Goal: Transaction & Acquisition: Purchase product/service

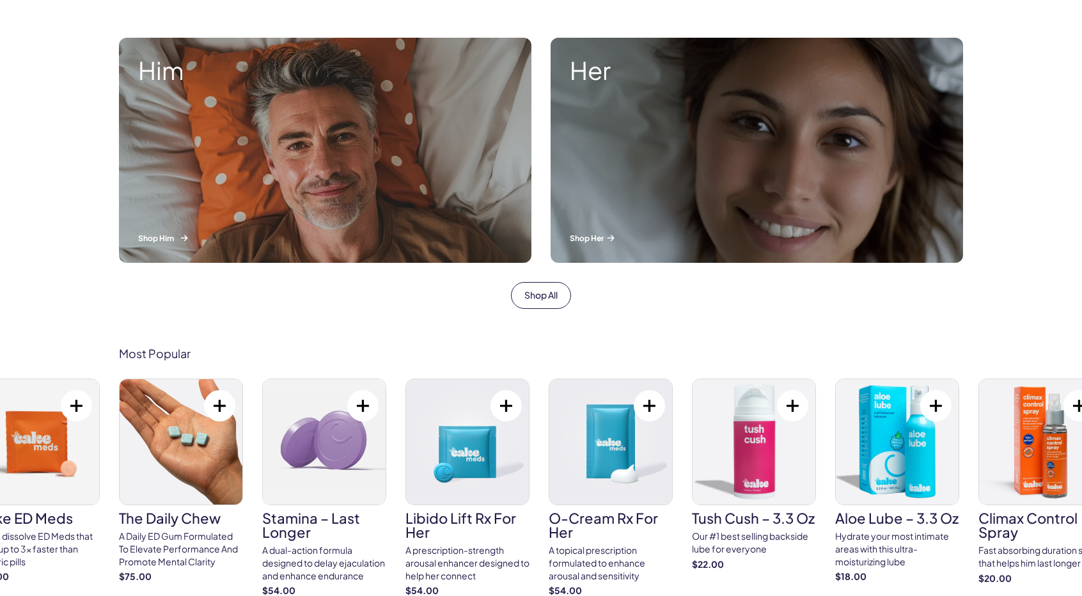
click at [179, 237] on p "Shop Him" at bounding box center [325, 238] width 374 height 11
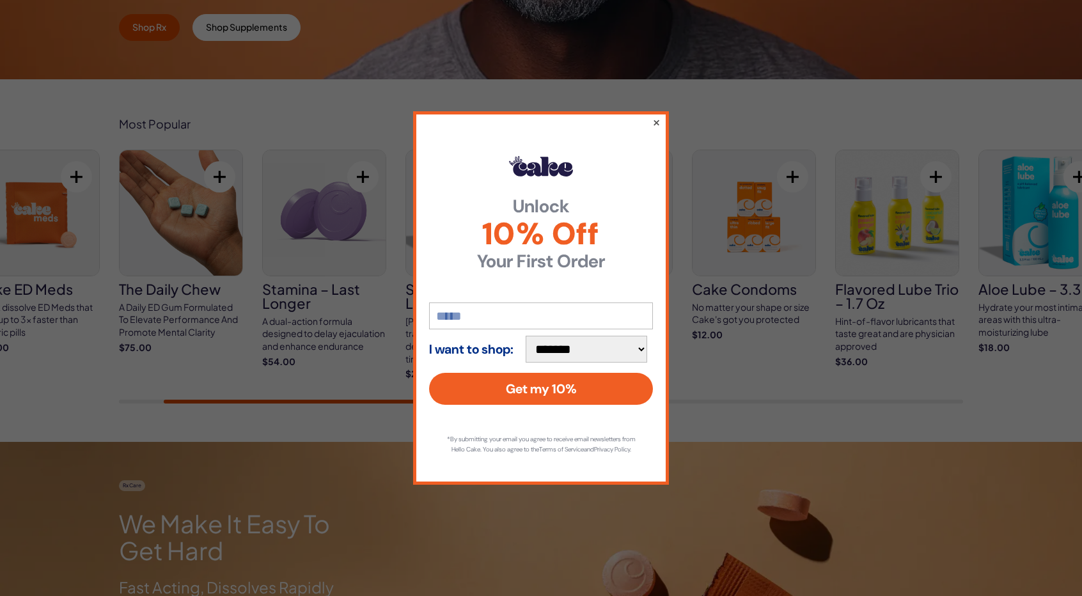
click at [658, 114] on button "×" at bounding box center [656, 121] width 8 height 15
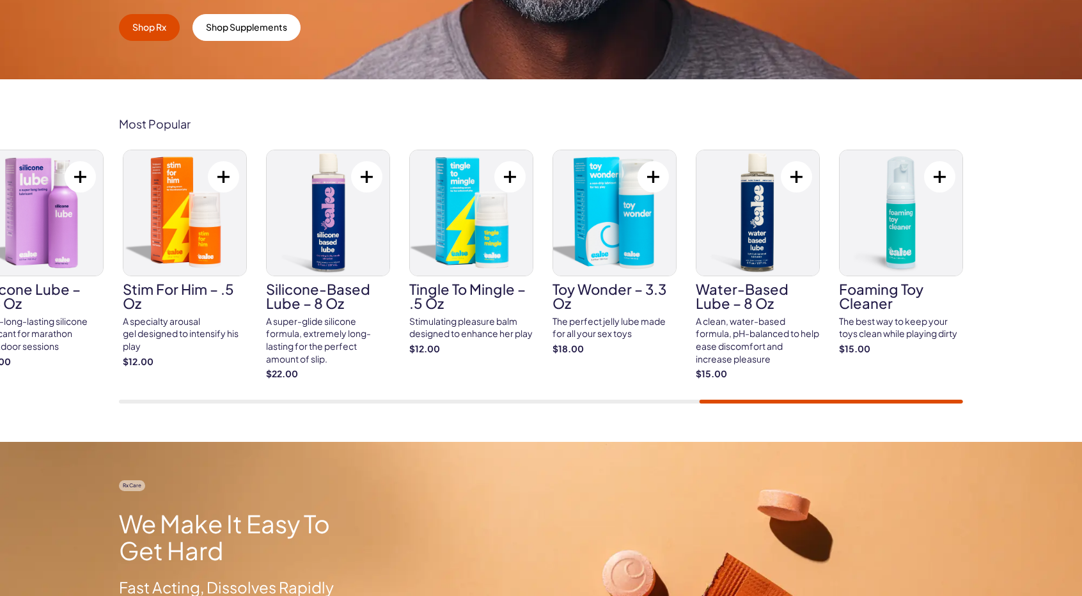
click at [878, 387] on div "Cake ED Meds Quick dissolve ED Meds that work up to 3x faster than generic pill…" at bounding box center [541, 277] width 844 height 254
